Goal: Task Accomplishment & Management: Use online tool/utility

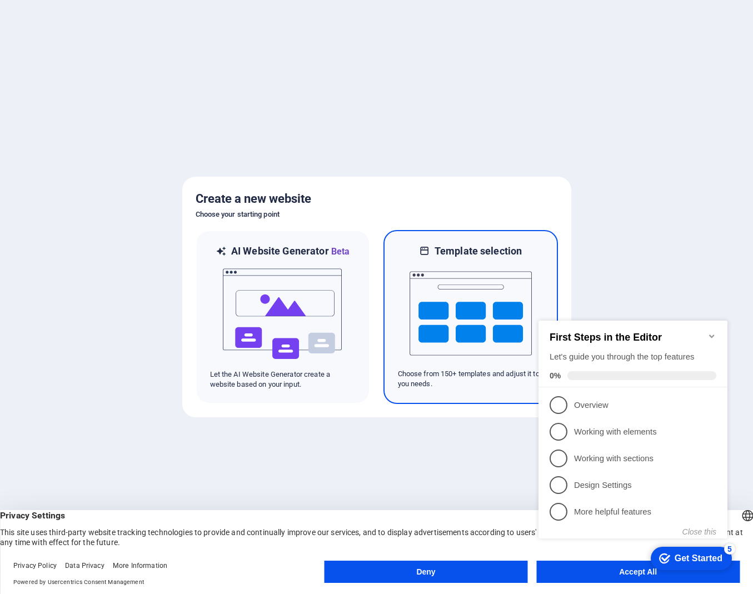
click at [462, 302] on img at bounding box center [471, 313] width 122 height 111
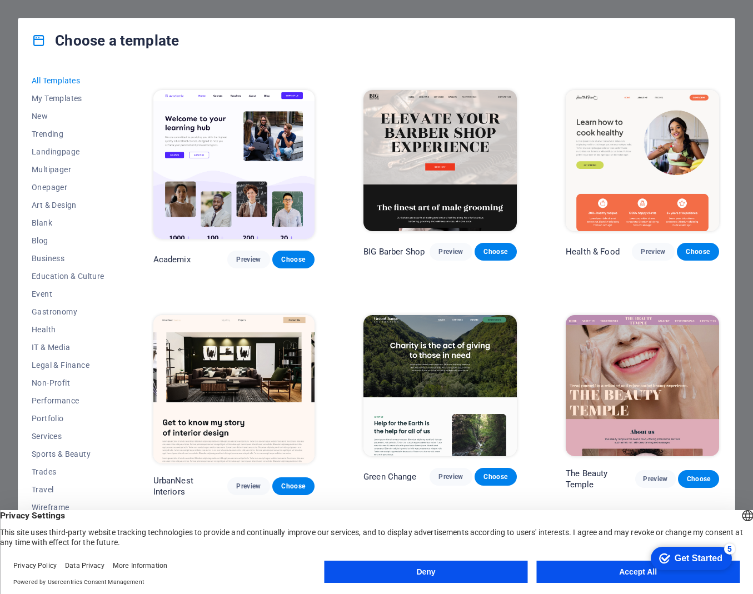
scroll to position [886, 0]
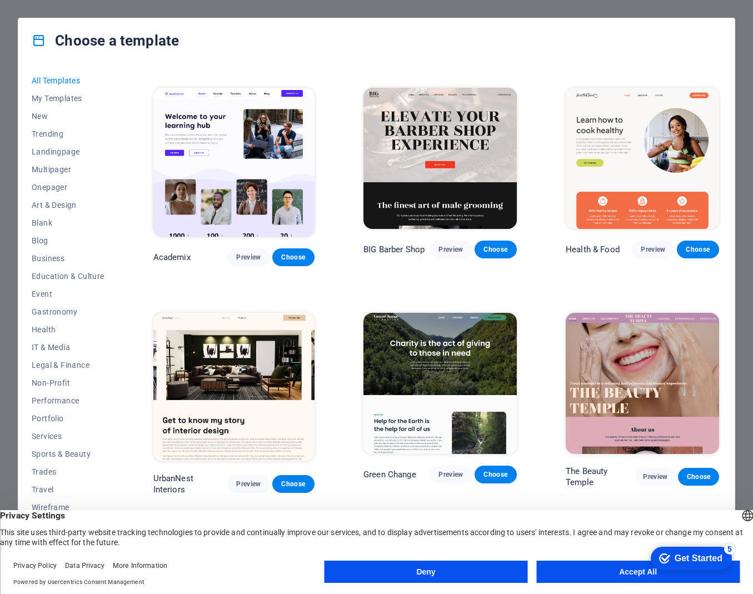
click at [649, 573] on div "checkmark Get Started 5 First Steps in the Editor Let's guide you through the t…" at bounding box center [689, 558] width 95 height 33
click at [607, 569] on button "Accept All" at bounding box center [639, 572] width 204 height 22
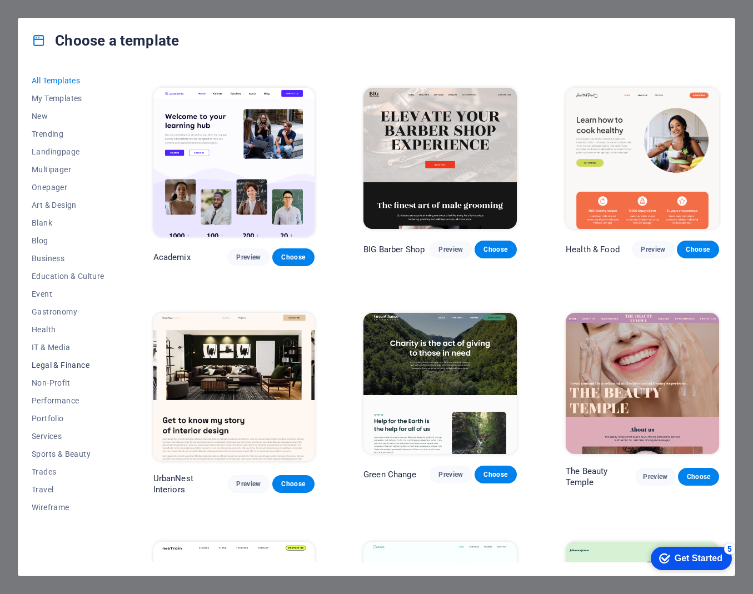
click at [59, 364] on span "Legal & Finance" at bounding box center [68, 365] width 73 height 9
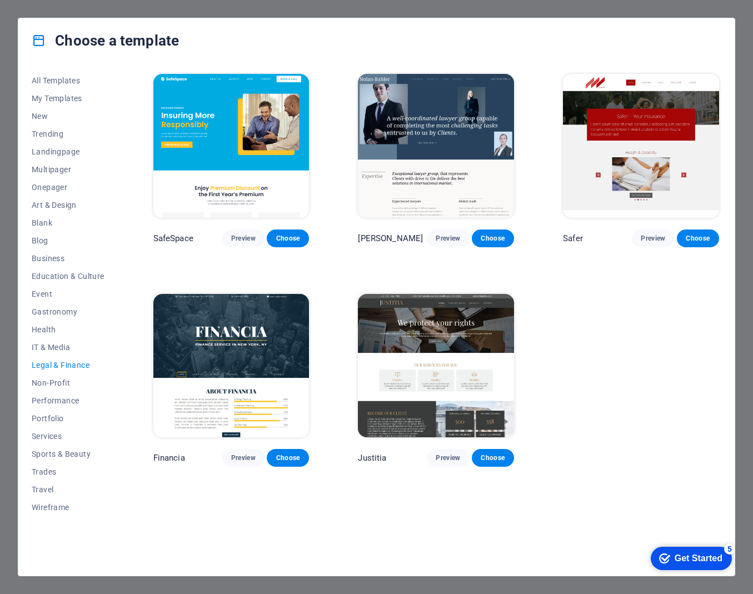
click at [61, 364] on span "Legal & Finance" at bounding box center [68, 365] width 73 height 9
click at [54, 384] on span "Non-Profit" at bounding box center [68, 383] width 73 height 9
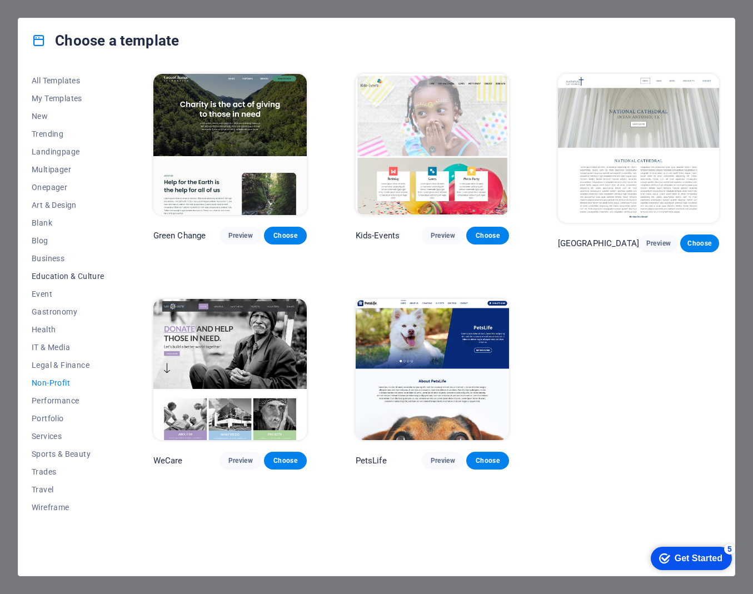
click at [53, 274] on span "Education & Culture" at bounding box center [68, 276] width 73 height 9
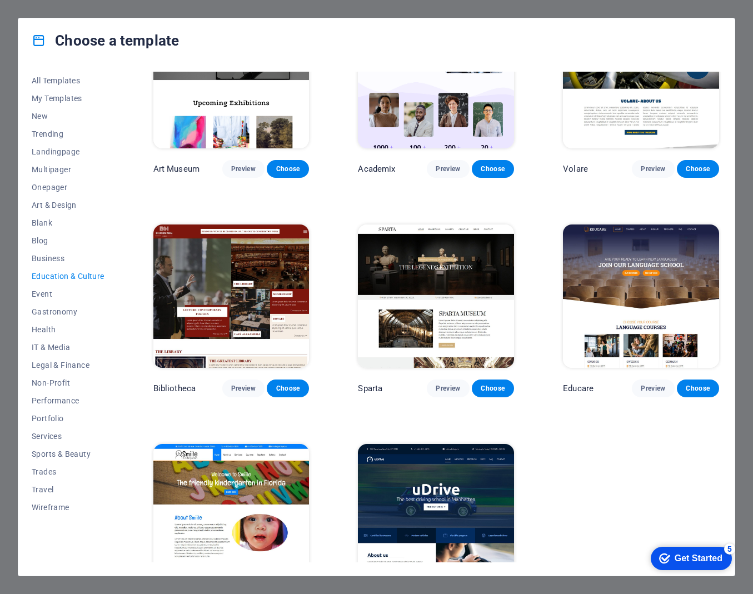
scroll to position [120, 0]
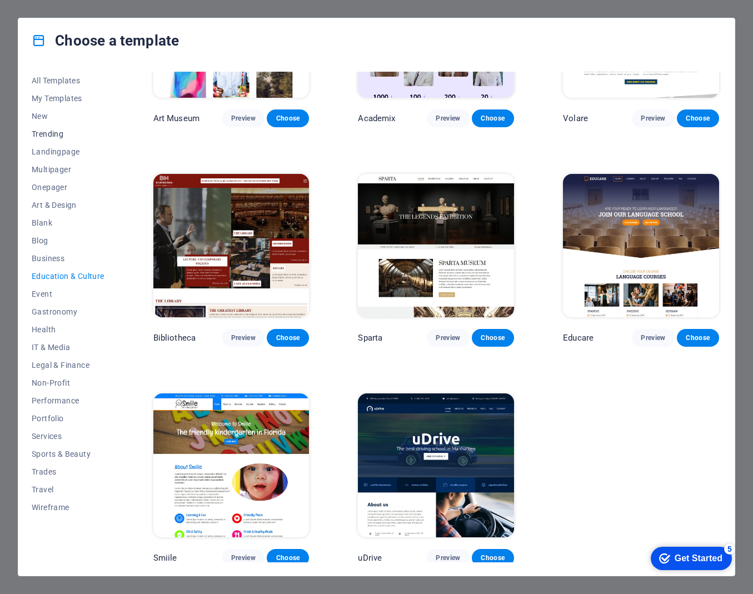
click at [51, 133] on span "Trending" at bounding box center [68, 134] width 73 height 9
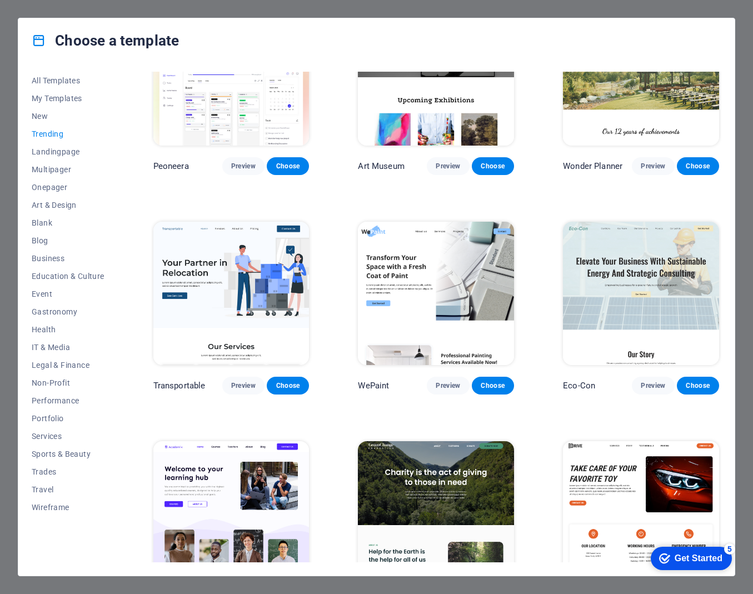
scroll to position [0, 0]
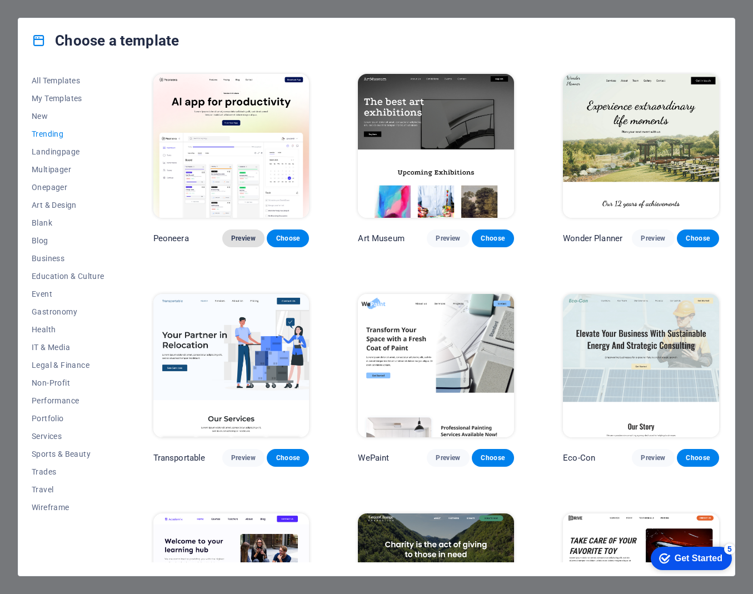
click at [244, 237] on span "Preview" at bounding box center [243, 238] width 24 height 9
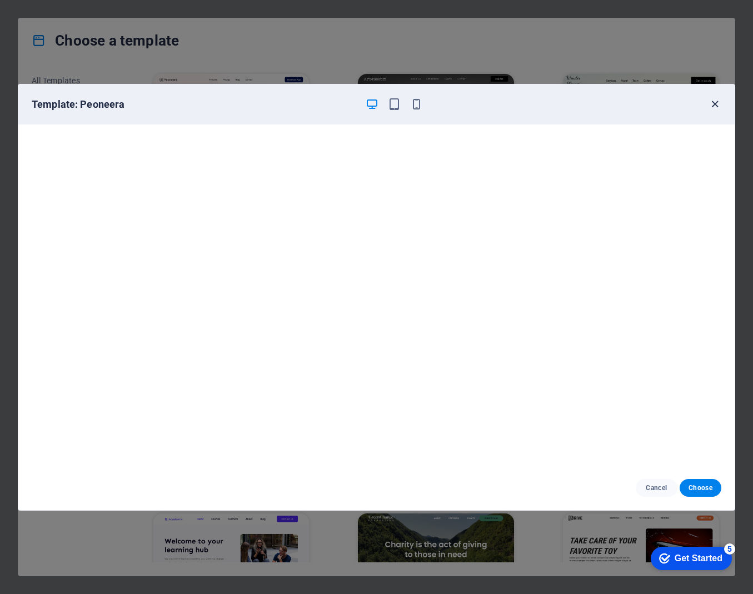
click at [715, 104] on icon "button" at bounding box center [715, 104] width 13 height 13
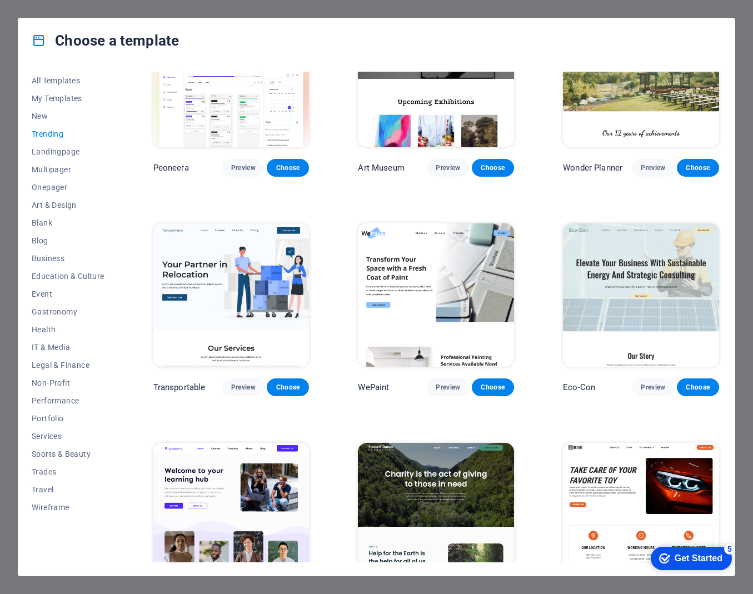
scroll to position [73, 0]
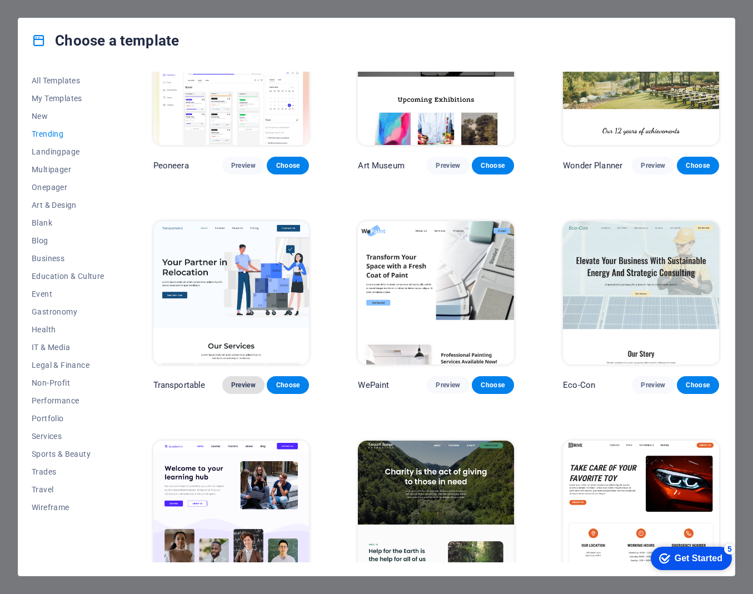
click at [243, 383] on span "Preview" at bounding box center [243, 385] width 24 height 9
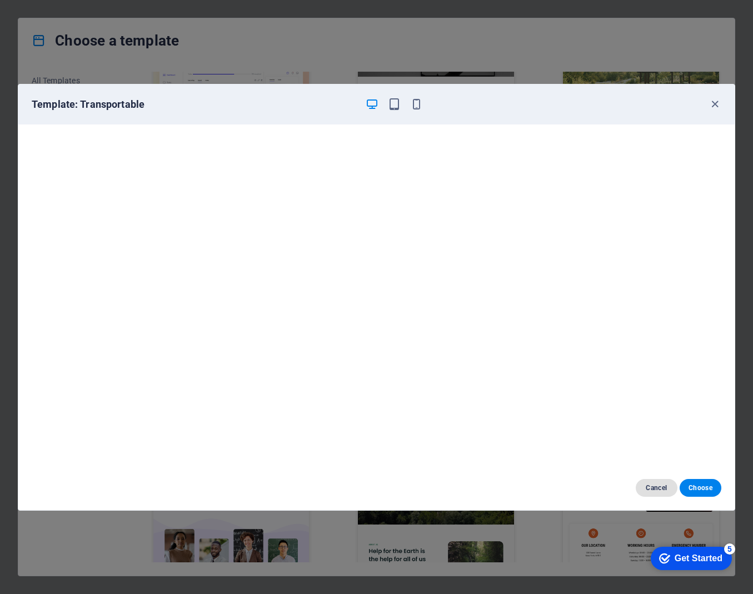
click at [656, 487] on span "Cancel" at bounding box center [657, 488] width 24 height 9
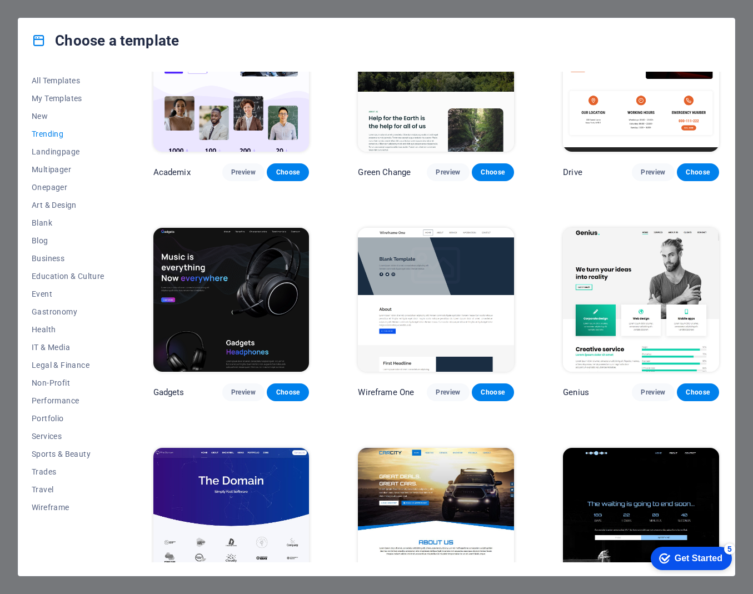
scroll to position [520, 0]
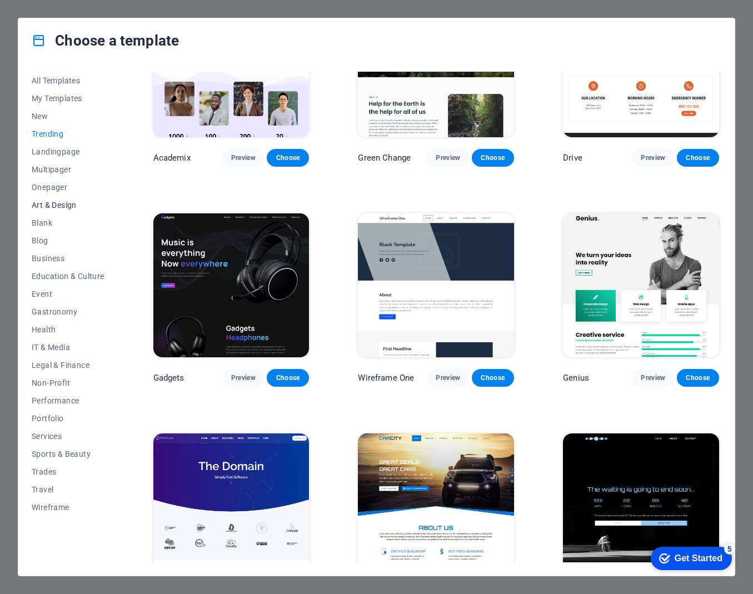
click at [52, 204] on span "Art & Design" at bounding box center [68, 205] width 73 height 9
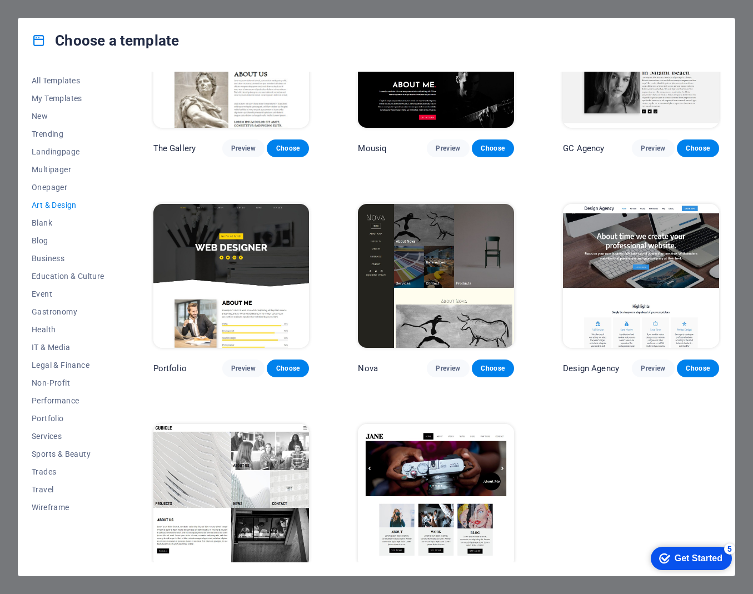
scroll to position [557, 0]
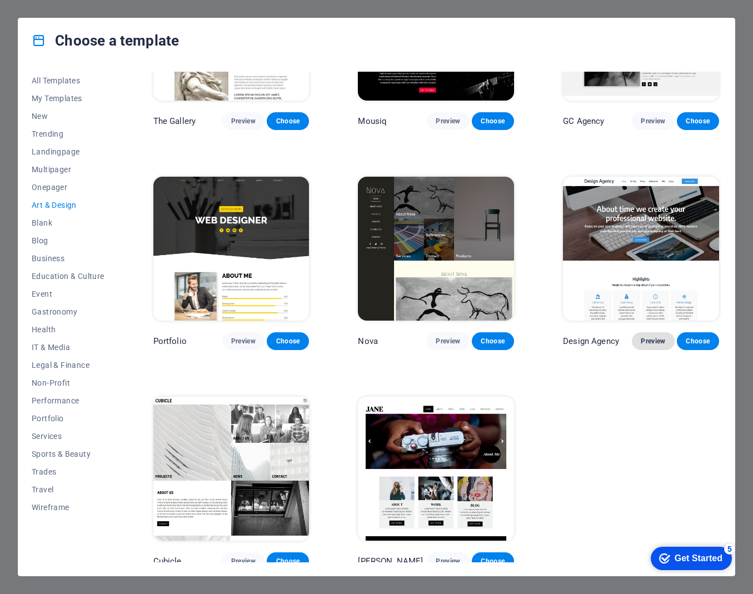
click at [649, 337] on span "Preview" at bounding box center [653, 341] width 24 height 9
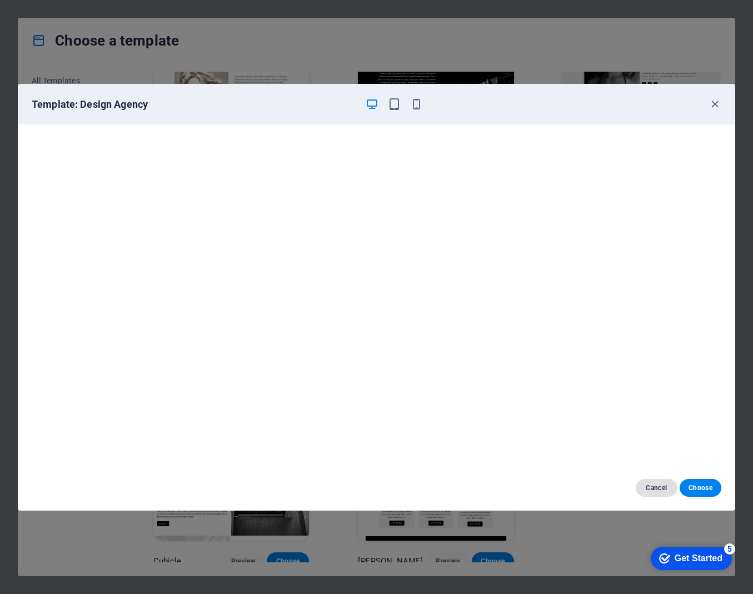
click at [659, 489] on span "Cancel" at bounding box center [657, 488] width 24 height 9
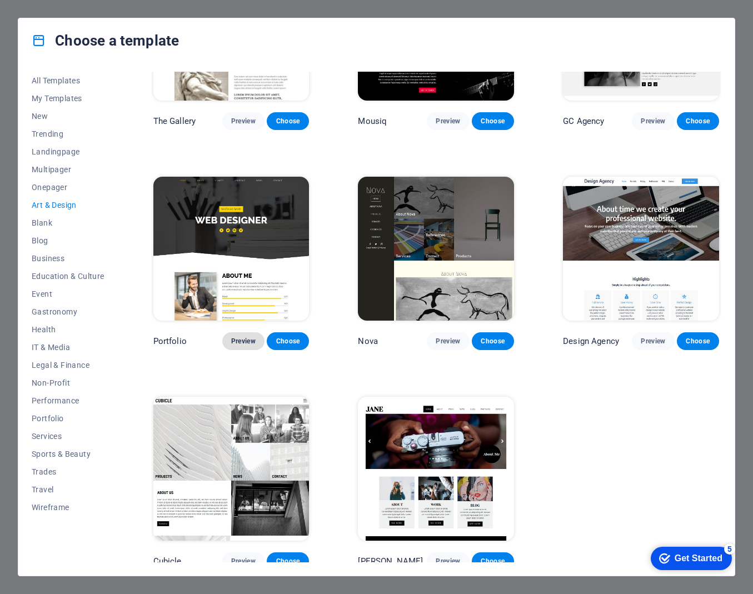
click at [241, 337] on span "Preview" at bounding box center [243, 341] width 24 height 9
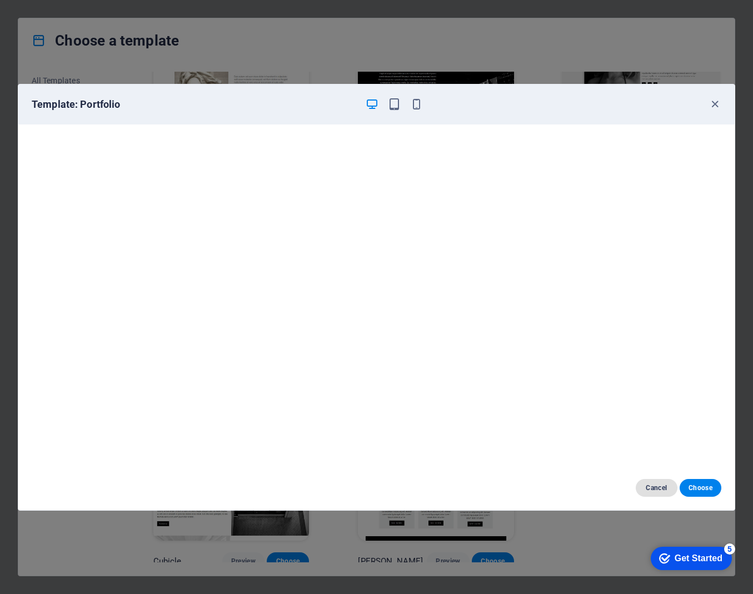
click at [651, 488] on span "Cancel" at bounding box center [657, 488] width 24 height 9
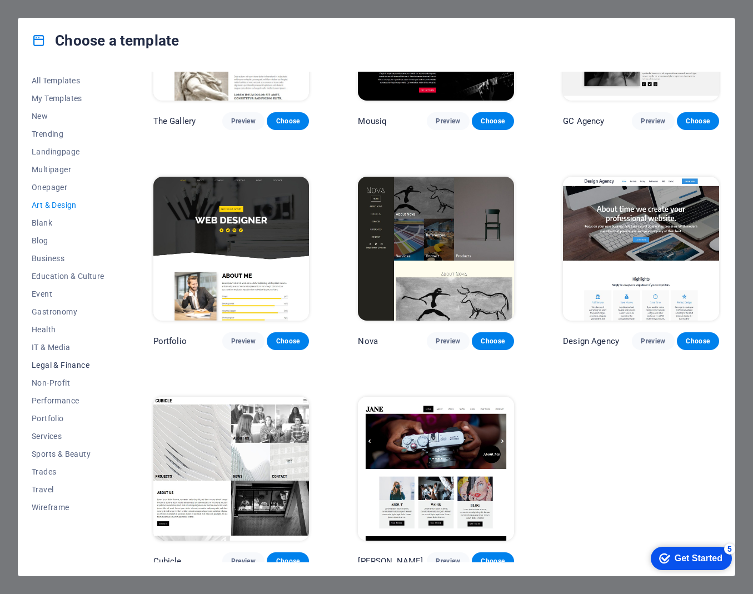
click at [54, 367] on span "Legal & Finance" at bounding box center [68, 365] width 73 height 9
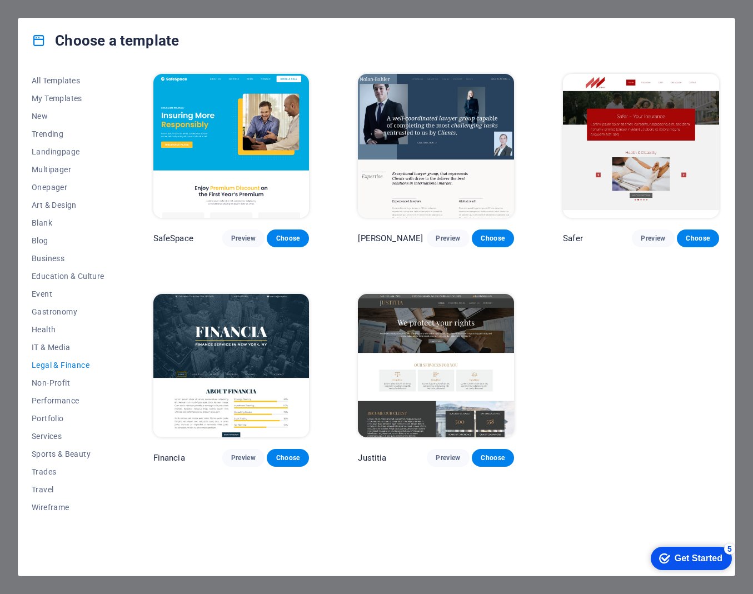
scroll to position [0, 0]
click at [245, 454] on span "Preview" at bounding box center [243, 458] width 24 height 9
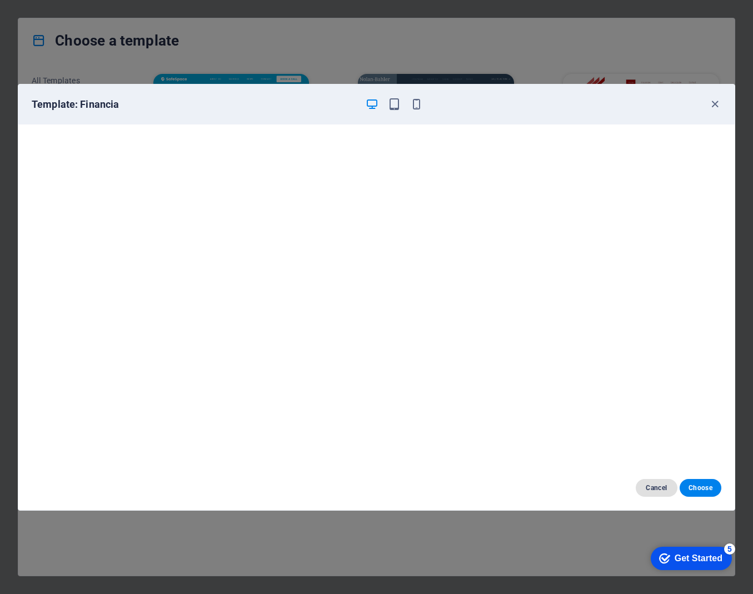
click at [653, 491] on span "Cancel" at bounding box center [657, 488] width 24 height 9
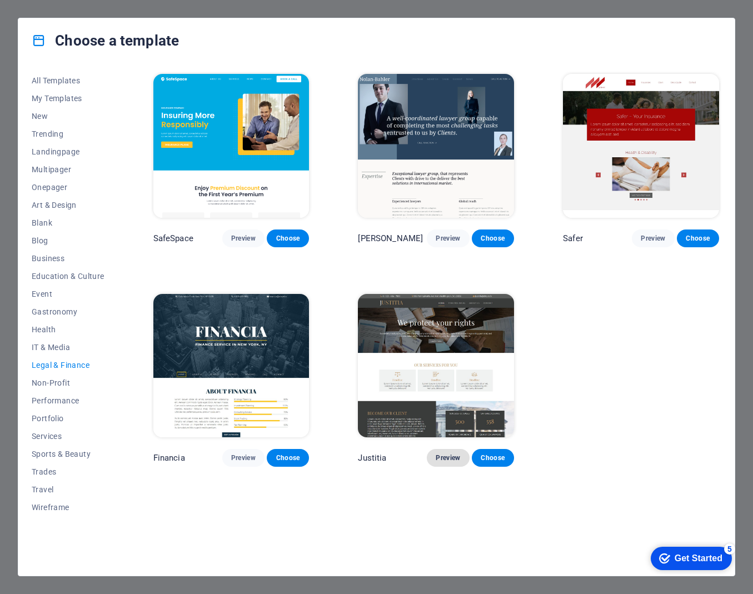
click at [444, 454] on span "Preview" at bounding box center [448, 458] width 24 height 9
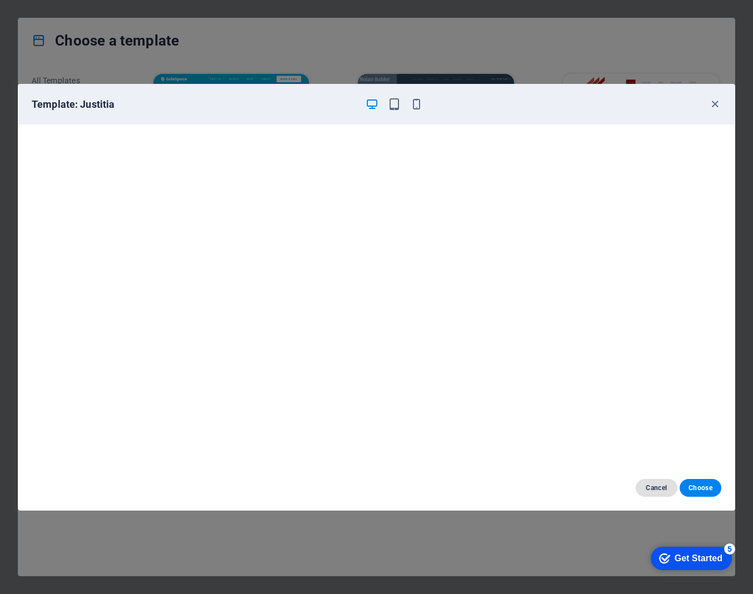
click at [656, 488] on span "Cancel" at bounding box center [657, 488] width 24 height 9
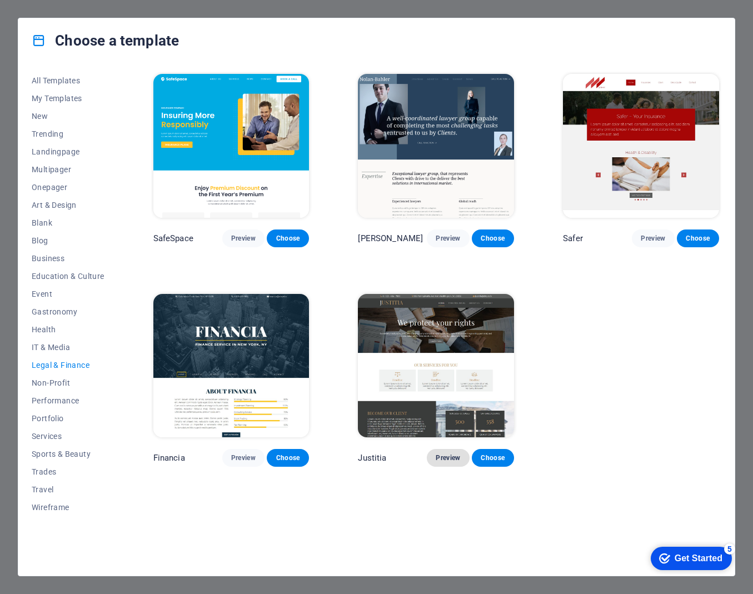
click at [442, 457] on span "Preview" at bounding box center [448, 458] width 24 height 9
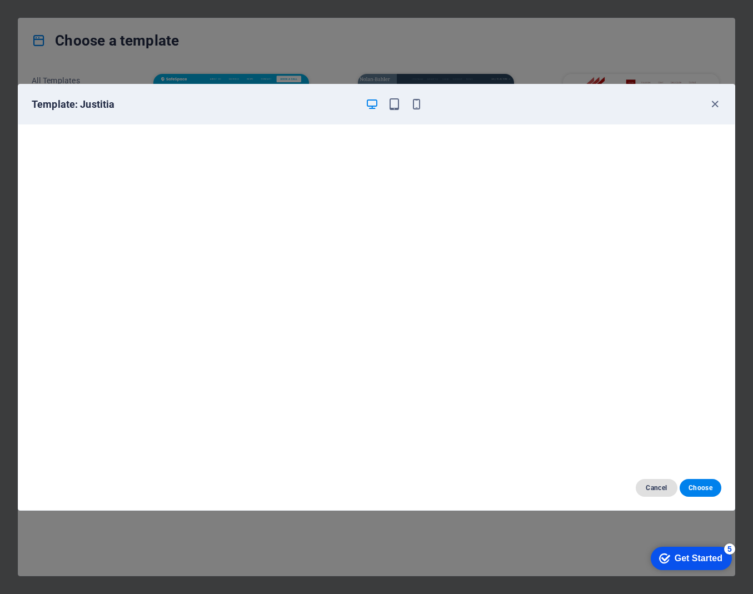
click at [654, 488] on span "Cancel" at bounding box center [657, 488] width 24 height 9
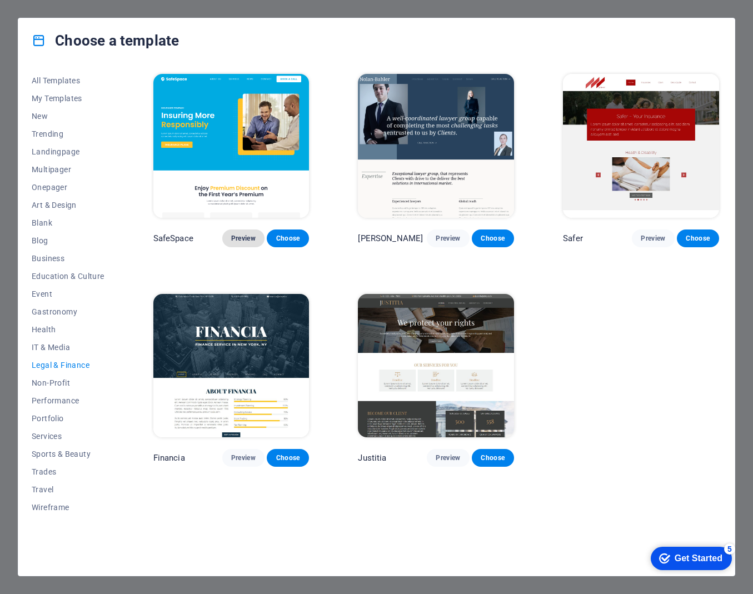
click at [238, 236] on span "Preview" at bounding box center [243, 238] width 24 height 9
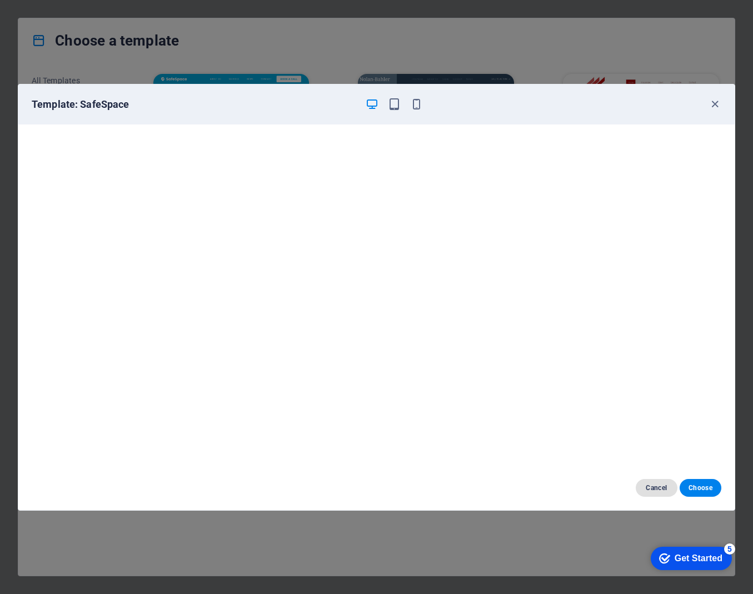
click at [657, 490] on span "Cancel" at bounding box center [657, 488] width 24 height 9
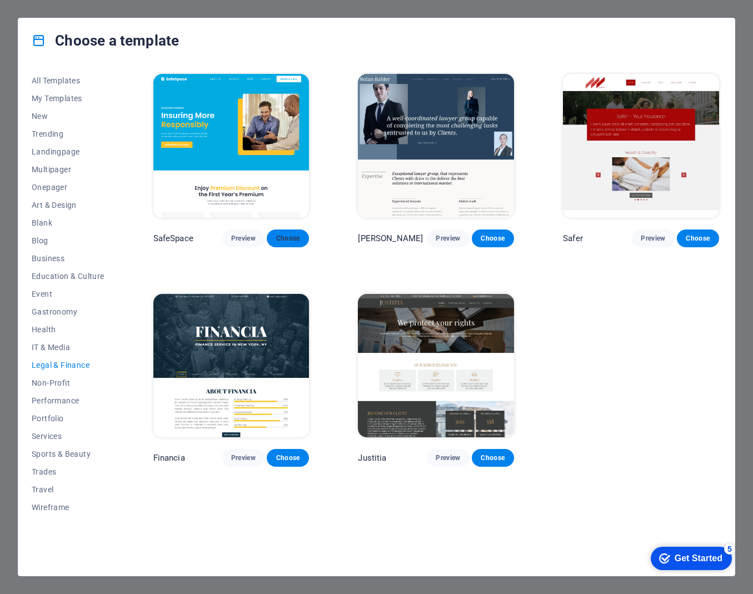
click at [289, 237] on span "Choose" at bounding box center [288, 238] width 24 height 9
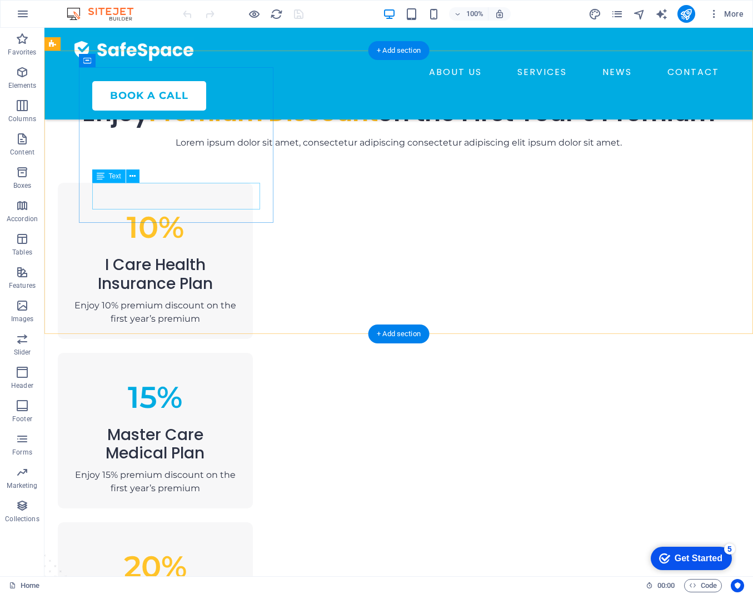
scroll to position [655, 0]
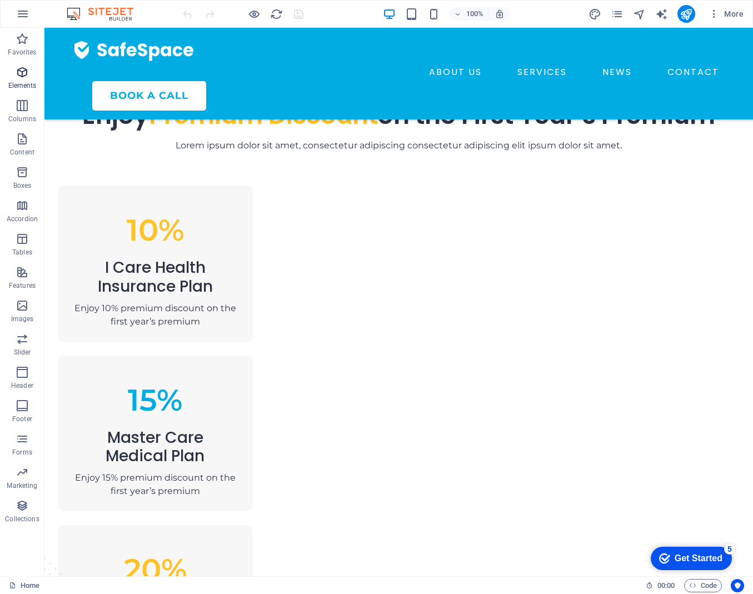
click at [20, 75] on icon "button" at bounding box center [22, 72] width 13 height 13
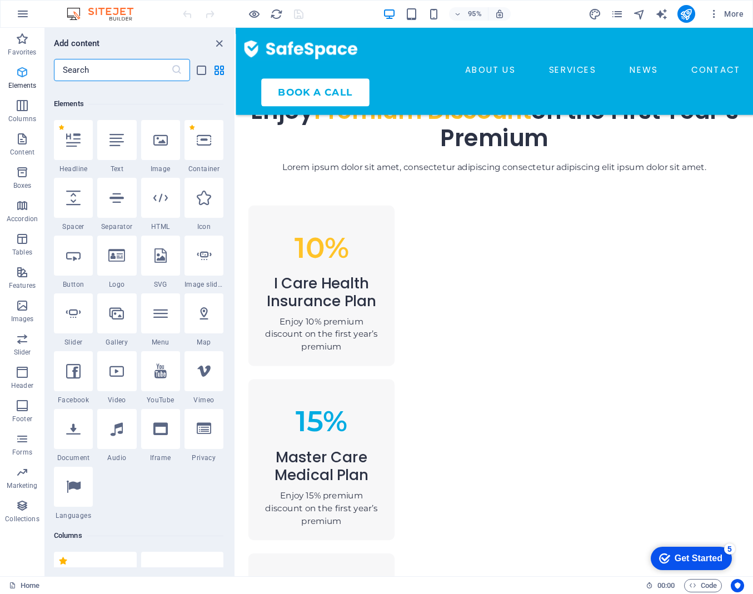
scroll to position [118, 0]
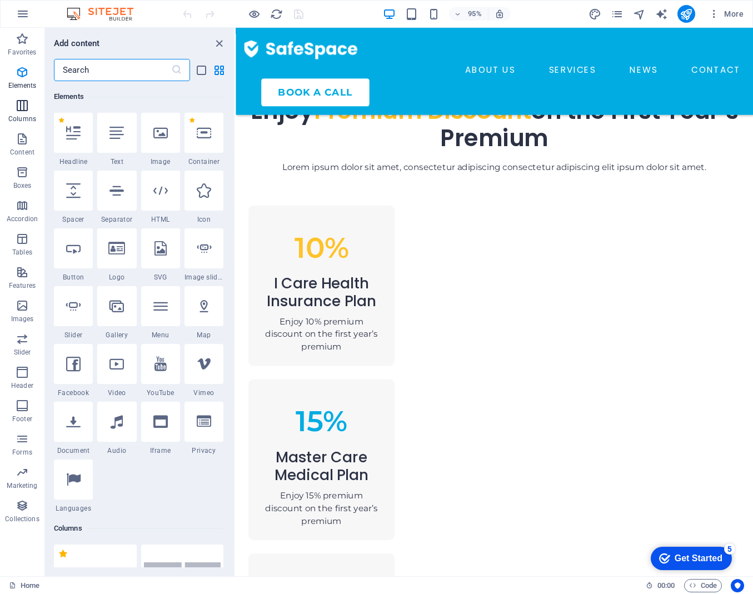
click at [23, 110] on icon "button" at bounding box center [22, 105] width 13 height 13
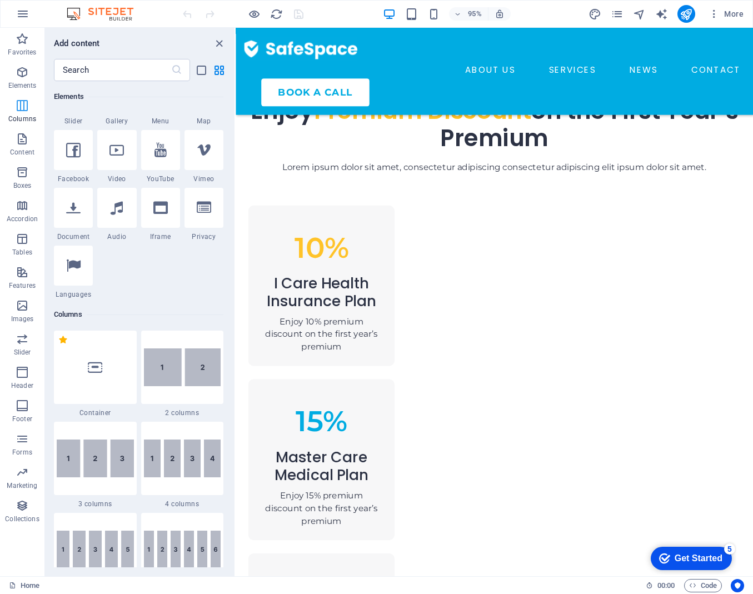
scroll to position [550, 0]
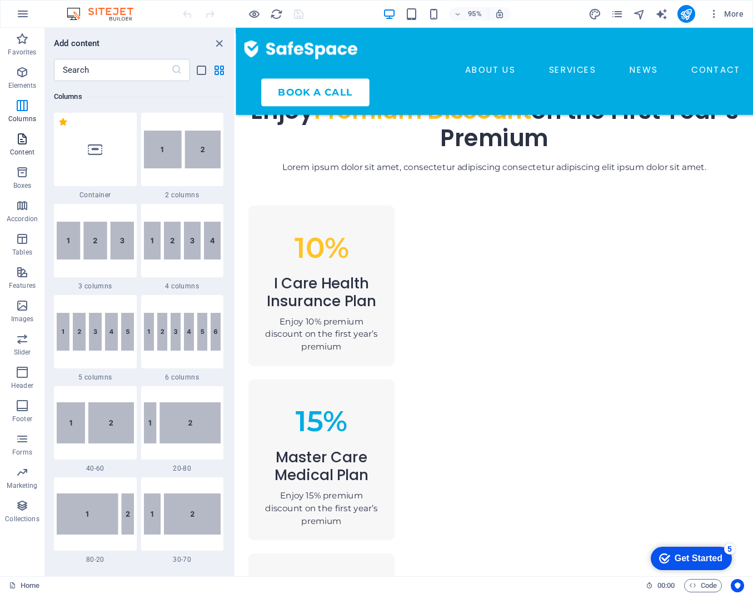
click at [22, 138] on icon "button" at bounding box center [22, 138] width 13 height 13
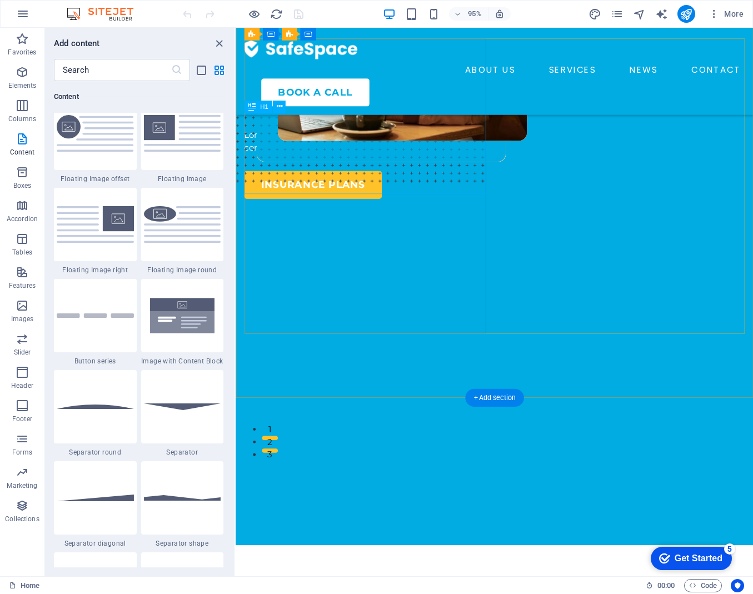
scroll to position [0, 0]
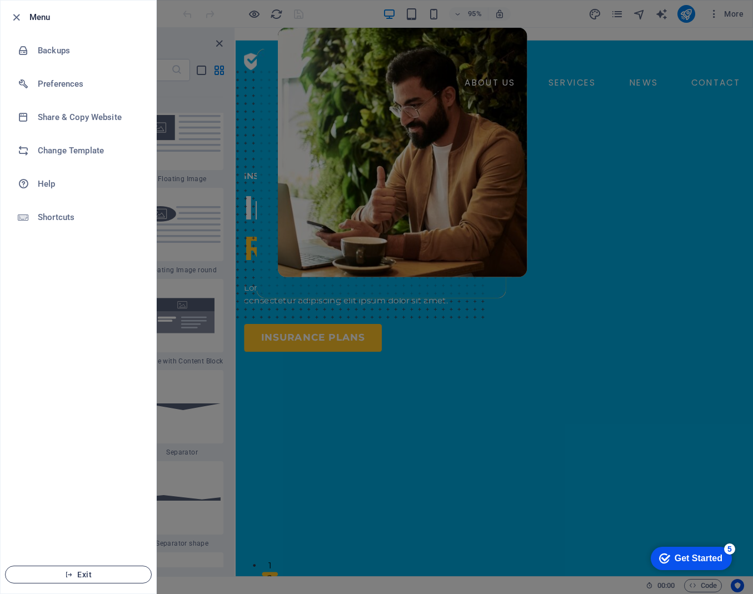
click at [77, 571] on span "Exit" at bounding box center [78, 574] width 128 height 9
